Goal: Navigation & Orientation: Find specific page/section

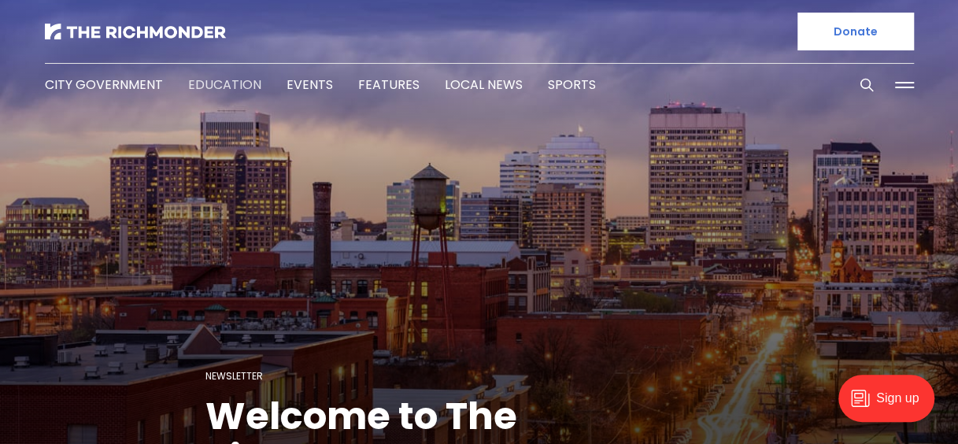
click at [209, 82] on link "Education" at bounding box center [224, 85] width 73 height 18
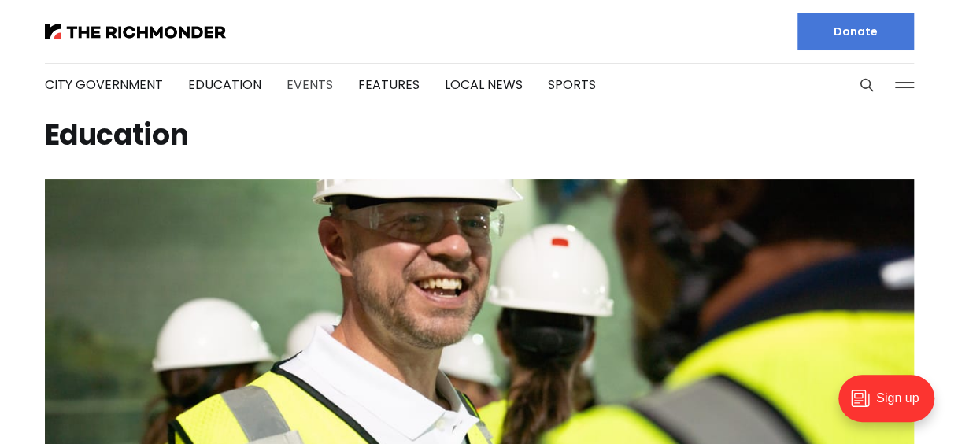
click at [318, 87] on link "Events" at bounding box center [310, 85] width 46 height 18
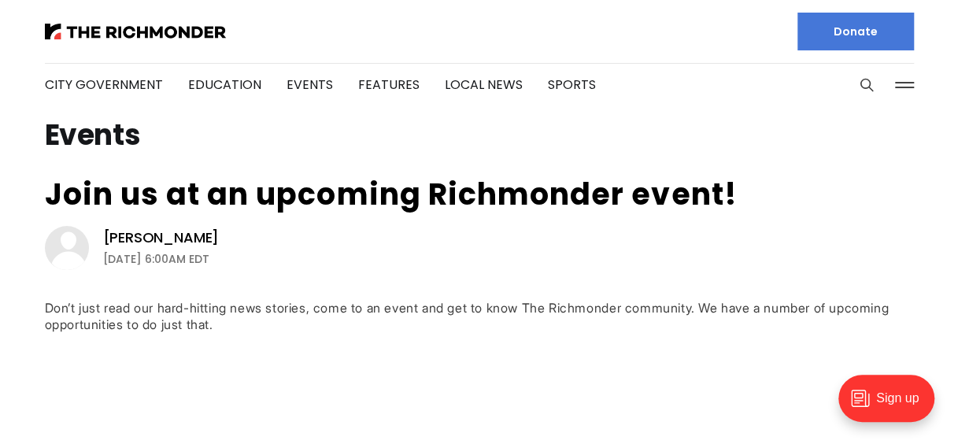
click at [481, 74] on li "Local News" at bounding box center [484, 85] width 78 height 85
click at [482, 79] on li "Local News" at bounding box center [484, 85] width 78 height 85
click at [483, 80] on link "Local News" at bounding box center [484, 85] width 78 height 18
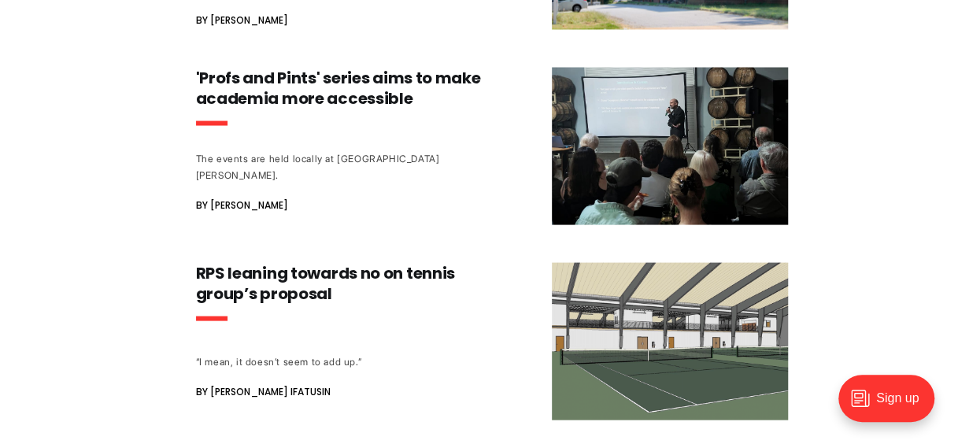
scroll to position [1418, 0]
